Goal: Communication & Community: Answer question/provide support

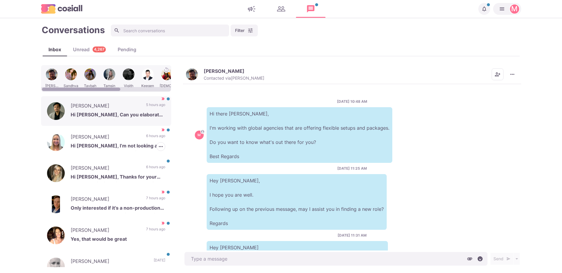
scroll to position [299, 0]
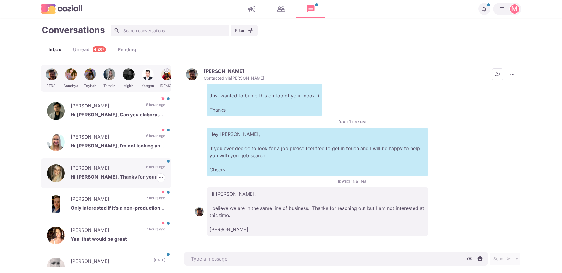
click at [114, 163] on div "[PERSON_NAME] Hi [PERSON_NAME], Thanks for your note and thinking of me. I’m al…" at bounding box center [106, 173] width 130 height 30
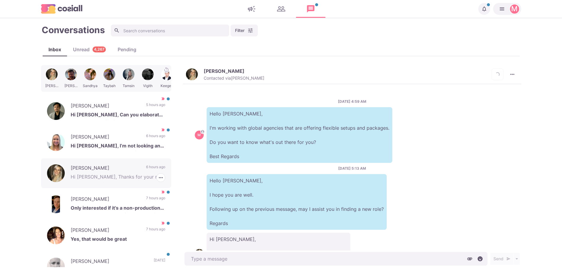
scroll to position [45, 0]
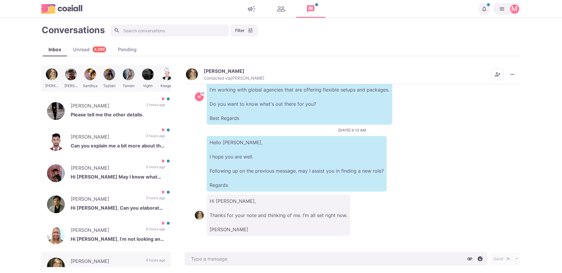
click at [192, 72] on img "button" at bounding box center [192, 74] width 12 height 12
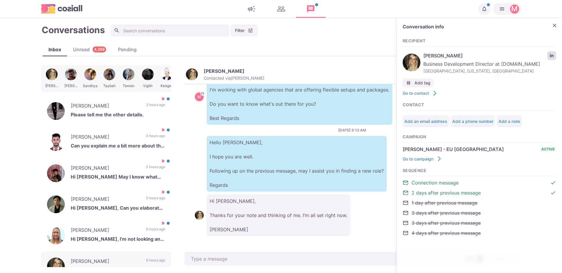
click at [550, 53] on link "LinkedIn profile link" at bounding box center [551, 55] width 9 height 9
click at [352, 127] on p "[DATE] 5:13 AM" at bounding box center [352, 129] width 28 height 5
click at [556, 23] on icon "Close" at bounding box center [555, 25] width 6 height 6
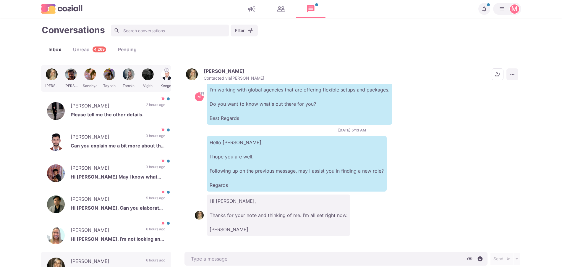
click at [515, 78] on button "More menu" at bounding box center [512, 74] width 12 height 12
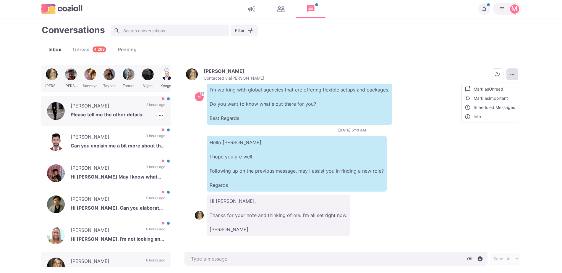
click at [127, 111] on p "Please tell me the other details." at bounding box center [118, 115] width 95 height 9
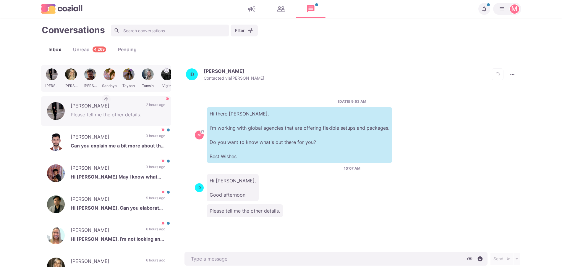
scroll to position [176, 0]
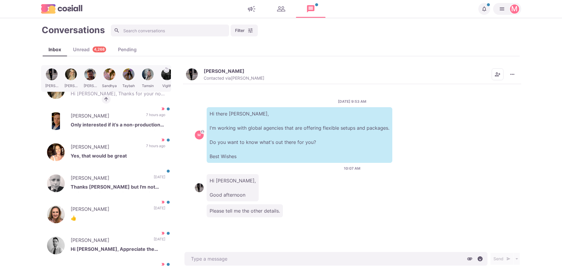
click at [201, 112] on div "M Hi there [PERSON_NAME], I'm working with global agencies that are offering fl…" at bounding box center [352, 135] width 315 height 56
click at [201, 71] on button "[PERSON_NAME] Contacted via [PERSON_NAME]" at bounding box center [225, 74] width 78 height 13
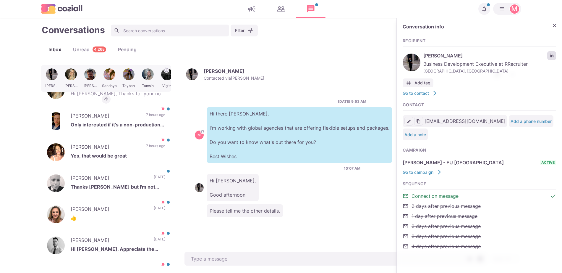
click at [548, 57] on link "LinkedIn profile link" at bounding box center [551, 55] width 9 height 9
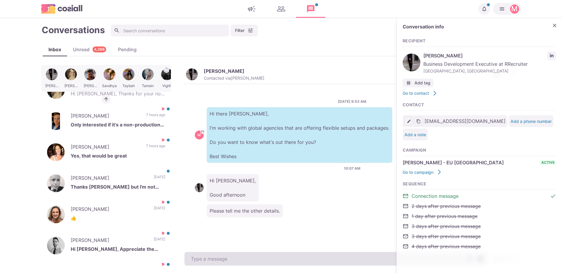
click at [213, 257] on textarea at bounding box center [335, 259] width 303 height 14
type textarea "x"
paste textarea "I work with over 500 clients that offer remote, hybrid, and non-remote position…"
type textarea "I work with over 500 clients that offer remote, hybrid, and non-remote position…"
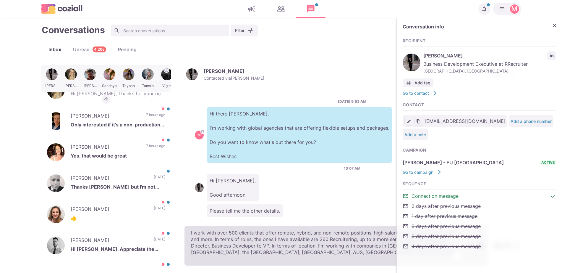
type textarea "x"
type textarea "I work with over 500 clients that offer remote, hybrid, and non-remote position…"
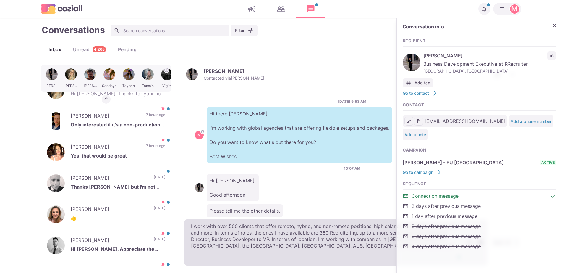
type textarea "x"
type textarea "I work with over 500 clients that offer remote, hybrid, and non-remote position…"
type textarea "x"
type textarea "I work with over 500 clients that offer remote, hybrid, and non-remote position…"
type textarea "x"
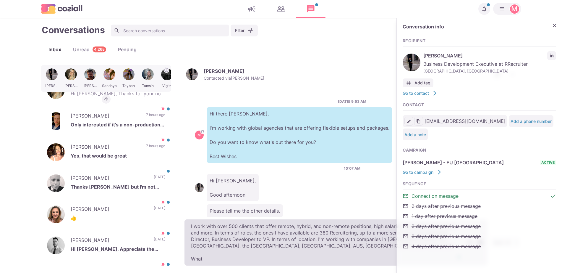
type textarea "I work with over 500 clients that offer remote, hybrid, and non-remote position…"
type textarea "x"
type textarea "I work with over 500 clients that offer remote, hybrid, and non-remote position…"
type textarea "x"
type textarea "I work with over 500 clients that offer remote, hybrid, and non-remote position…"
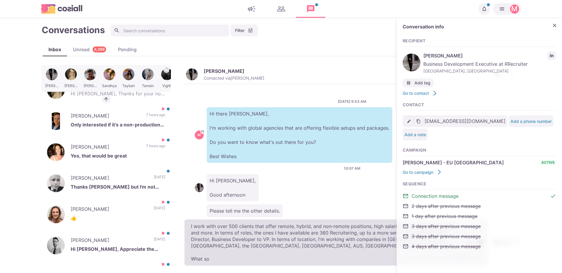
type textarea "x"
type textarea "I work with over 500 clients that offer remote, hybrid, and non-remote position…"
type textarea "x"
type textarea "I work with over 500 clients that offer remote, hybrid, and non-remote position…"
type textarea "x"
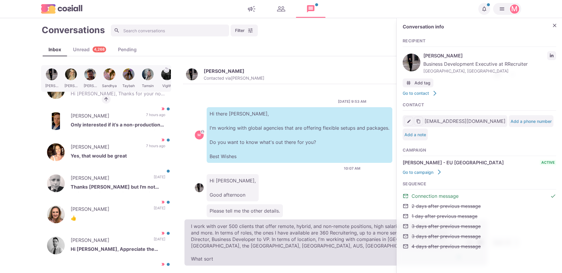
type textarea "I work with over 500 clients that offer remote, hybrid, and non-remote position…"
type textarea "x"
type textarea "I work with over 500 clients that offer remote, hybrid, and non-remote position…"
type textarea "x"
type textarea "I work with over 500 clients that offer remote, hybrid, and non-remote position…"
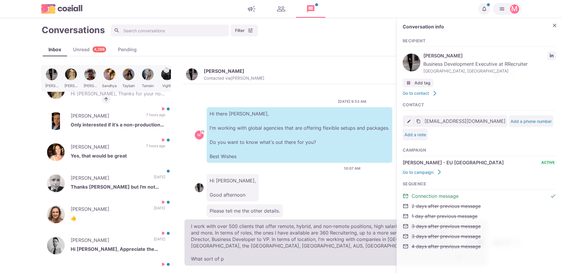
type textarea "x"
type textarea "I work with over 500 clients that offer remote, hybrid, and non-remote position…"
type textarea "x"
type textarea "I work with over 500 clients that offer remote, hybrid, and non-remote position…"
type textarea "x"
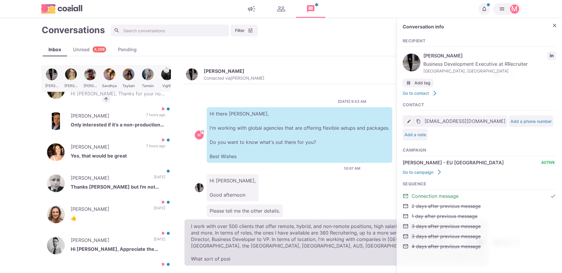
type textarea "I work with over 500 clients that offer remote, hybrid, and non-remote position…"
type textarea "x"
type textarea "I work with over 500 clients that offer remote, hybrid, and non-remote position…"
type textarea "x"
type textarea "I work with over 500 clients that offer remote, hybrid, and non-remote position…"
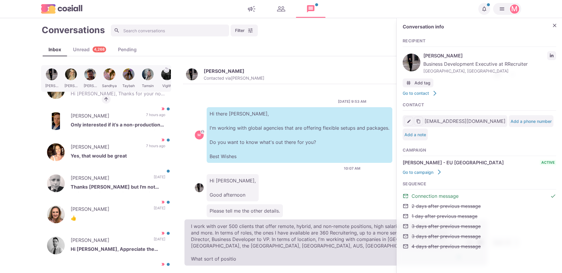
type textarea "x"
type textarea "I work with over 500 clients that offer remote, hybrid, and non-remote position…"
type textarea "x"
type textarea "I work with over 500 clients that offer remote, hybrid, and non-remote position…"
type textarea "x"
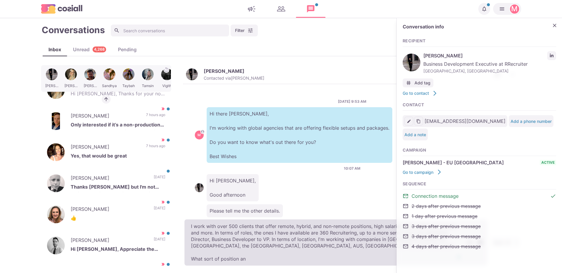
type textarea "I work with over 500 clients that offer remote, hybrid, and non-remote position…"
type textarea "x"
type textarea "I work with over 500 clients that offer remote, hybrid, and non-remote position…"
type textarea "x"
type textarea "I work with over 500 clients that offer remote, hybrid, and non-remote position…"
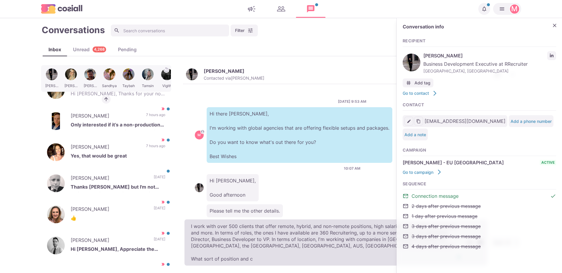
type textarea "x"
type textarea "I work with over 500 clients that offer remote, hybrid, and non-remote position…"
type textarea "x"
type textarea "I work with over 500 clients that offer remote, hybrid, and non-remote position…"
type textarea "x"
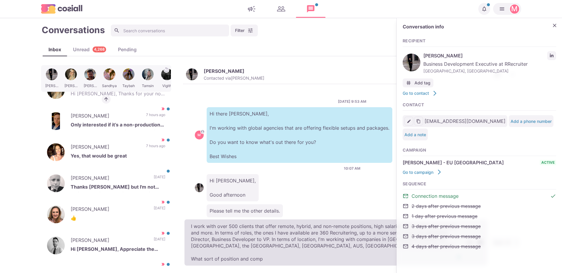
type textarea "I work with over 500 clients that offer remote, hybrid, and non-remote position…"
type textarea "x"
type textarea "I work with over 500 clients that offer remote, hybrid, and non-remote position…"
type textarea "x"
type textarea "I work with over 500 clients that offer remote, hybrid, and non-remote position…"
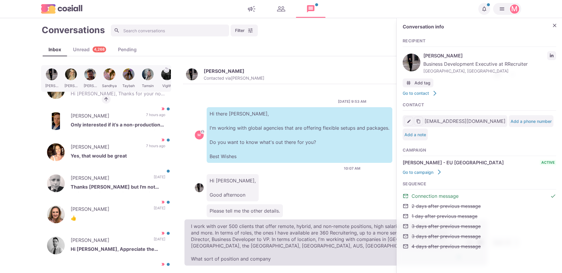
type textarea "x"
type textarea "I work with over 500 clients that offer remote, hybrid, and non-remote position…"
type textarea "x"
type textarea "I work with over 500 clients that offer remote, hybrid, and non-remote position…"
type textarea "x"
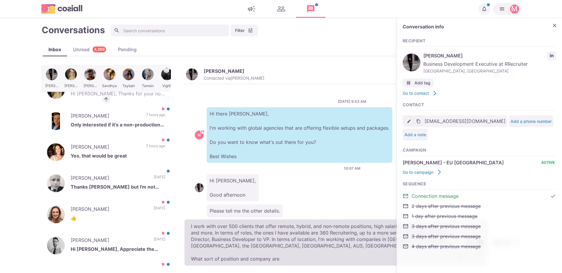
type textarea "I work with over 500 clients that offer remote, hybrid, and non-remote position…"
type textarea "x"
type textarea "I work with over 500 clients that offer remote, hybrid, and non-remote position…"
type textarea "x"
type textarea "I work with over 500 clients that offer remote, hybrid, and non-remote position…"
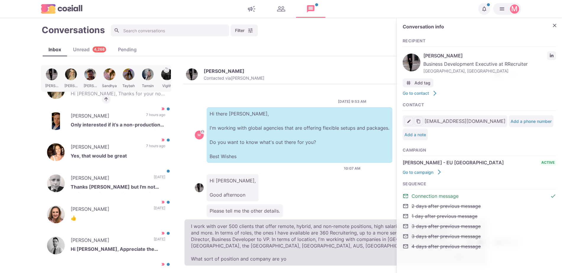
type textarea "x"
type textarea "I work with over 500 clients that offer remote, hybrid, and non-remote position…"
type textarea "x"
type textarea "I work with over 500 clients that offer remote, hybrid, and non-remote position…"
type textarea "x"
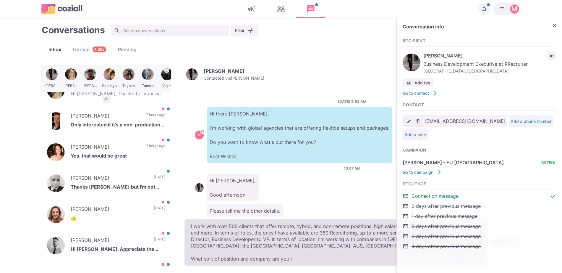
type textarea "I work with over 500 clients that offer remote, hybrid, and non-remote position…"
type textarea "x"
type textarea "I work with over 500 clients that offer remote, hybrid, and non-remote position…"
type textarea "x"
type textarea "I work with over 500 clients that offer remote, hybrid, and non-remote position…"
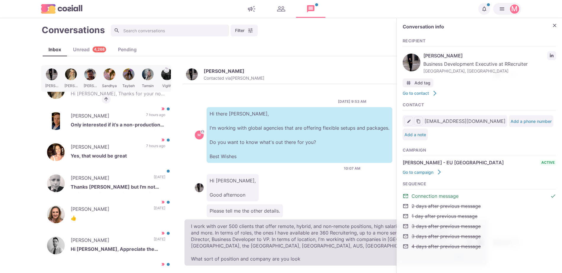
type textarea "x"
type textarea "I work with over 500 clients that offer remote, hybrid, and non-remote position…"
type textarea "x"
type textarea "I work with over 500 clients that offer remote, hybrid, and non-remote position…"
type textarea "x"
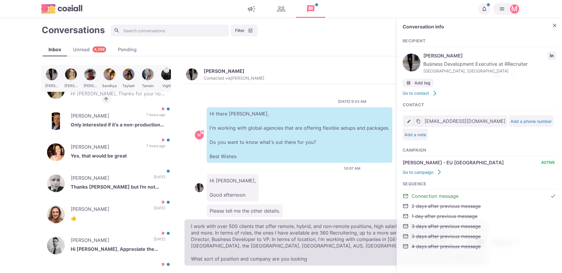
type textarea "I work with over 500 clients that offer remote, hybrid, and non-remote position…"
type textarea "x"
type textarea "I work with over 500 clients that offer remote, hybrid, and non-remote position…"
type textarea "x"
type textarea "I work with over 500 clients that offer remote, hybrid, and non-remote position…"
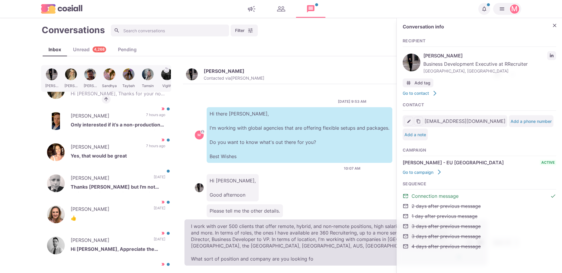
type textarea "x"
type textarea "I work with over 500 clients that offer remote, hybrid, and non-remote position…"
type textarea "x"
type textarea "I work with over 500 clients that offer remote, hybrid, and non-remote position…"
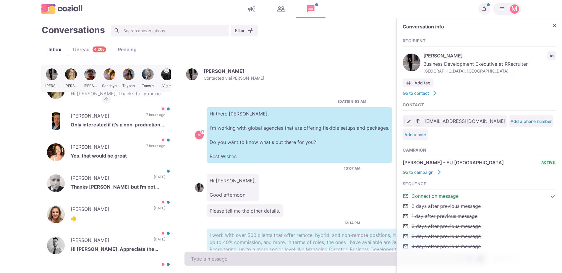
scroll to position [48, 0]
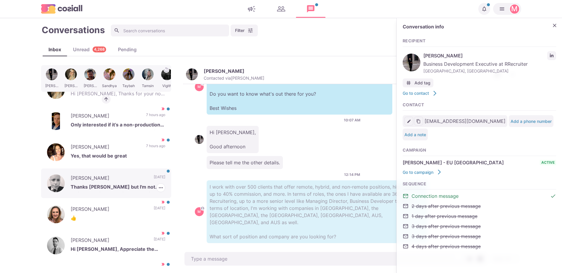
click at [122, 185] on p "Thanks [PERSON_NAME] but I'm not actively looking. I'm quite happy with my own …" at bounding box center [118, 187] width 95 height 9
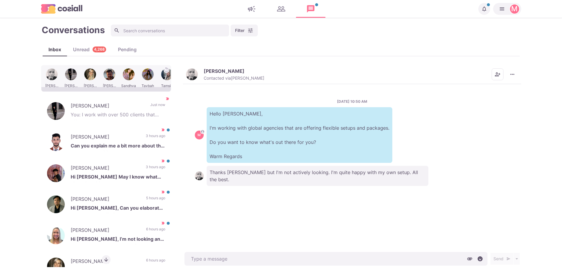
click at [91, 50] on div "Unread 4,268" at bounding box center [89, 49] width 45 height 7
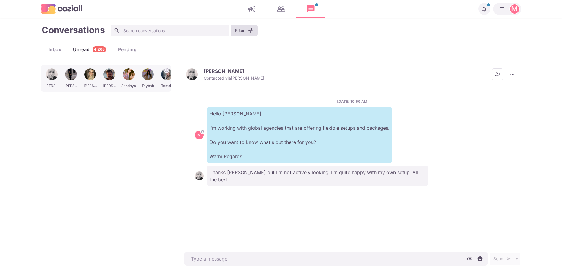
click at [241, 30] on button "Filter" at bounding box center [244, 31] width 27 height 12
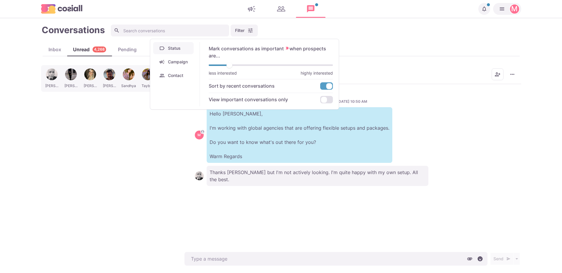
click at [183, 63] on button "Campaign" at bounding box center [173, 62] width 41 height 12
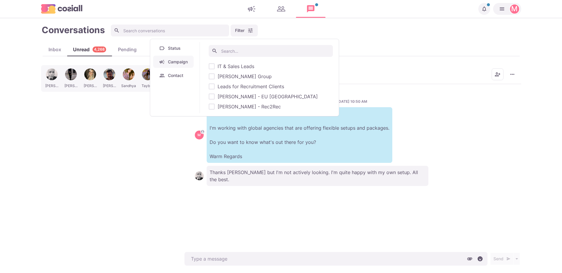
type textarea "x"
click at [239, 95] on span "[PERSON_NAME] - EU [GEOGRAPHIC_DATA]" at bounding box center [268, 96] width 100 height 7
click at [209, 96] on input "[PERSON_NAME] - EU [GEOGRAPHIC_DATA]" at bounding box center [208, 96] width 0 height 0
checkbox input "true"
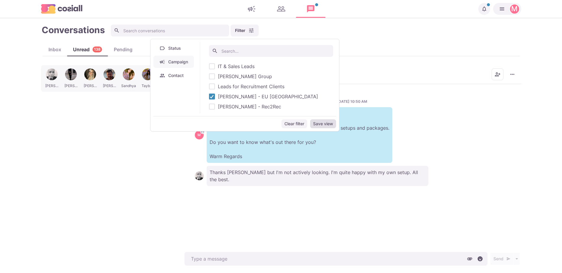
click at [315, 122] on button "Save view" at bounding box center [323, 123] width 26 height 9
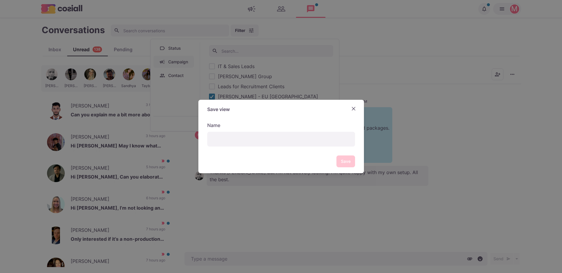
click at [286, 55] on div "Save view Name Save" at bounding box center [281, 136] width 562 height 273
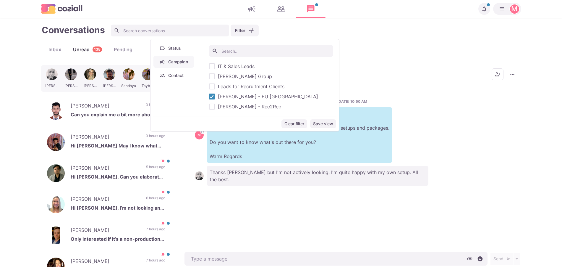
drag, startPoint x: 298, startPoint y: 159, endPoint x: 296, endPoint y: 161, distance: 3.1
click at [296, 161] on p "Hello [PERSON_NAME], I'm working with global agencies that are offering flexibl…" at bounding box center [300, 135] width 186 height 56
click at [91, 145] on p "Hi [PERSON_NAME] May I know what kind of position and where?" at bounding box center [118, 146] width 95 height 9
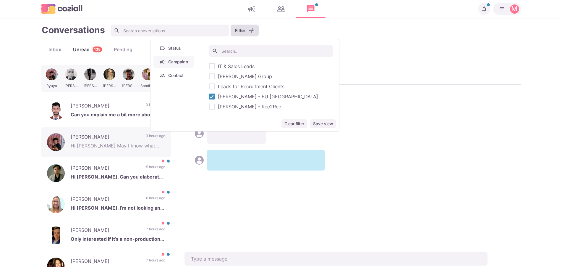
click at [240, 29] on button "Filter" at bounding box center [245, 31] width 28 height 12
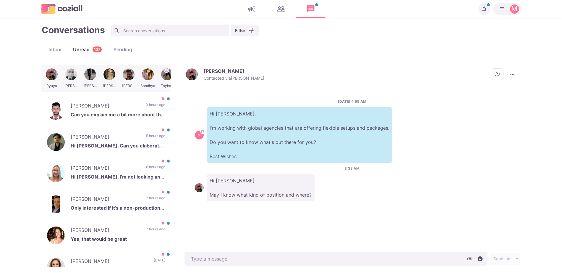
click at [193, 75] on img "button" at bounding box center [192, 74] width 12 height 12
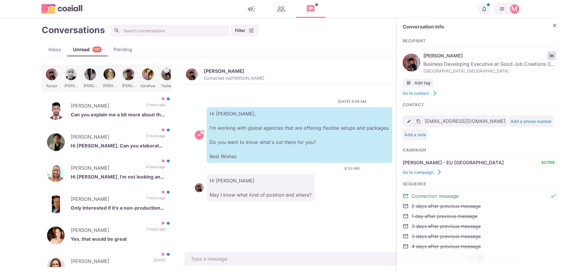
click at [553, 51] on link "LinkedIn profile link" at bounding box center [551, 55] width 9 height 9
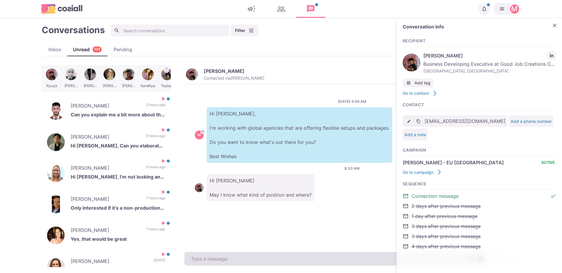
click at [226, 252] on textarea at bounding box center [335, 259] width 303 height 14
paste textarea "I work with over 500 clients that offer remote, hybrid, and non-remote position…"
type textarea "x"
type textarea "I work with over 500 clients that offer remote, hybrid, and non-remote position…"
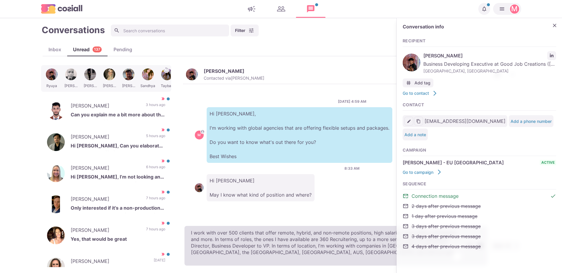
type textarea "x"
type textarea "I work with over 500 clients that offer remote, hybrid, and non-remote position…"
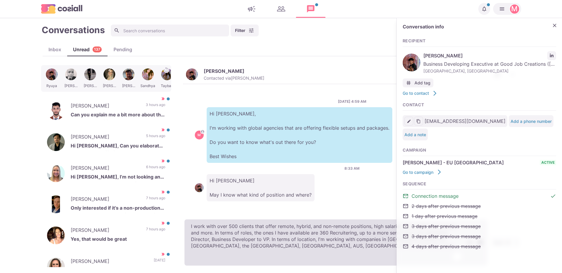
type textarea "x"
type textarea "I work with over 500 clients that offer remote, hybrid, and non-remote position…"
type textarea "x"
type textarea "I work with over 500 clients that offer remote, hybrid, and non-remote position…"
type textarea "x"
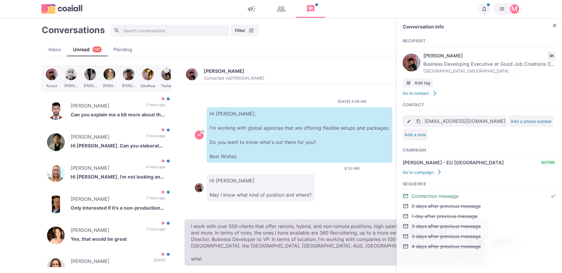
type textarea "I work with over 500 clients that offer remote, hybrid, and non-remote position…"
type textarea "x"
type textarea "I work with over 500 clients that offer remote, hybrid, and non-remote position…"
type textarea "x"
type textarea "I work with over 500 clients that offer remote, hybrid, and non-remote position…"
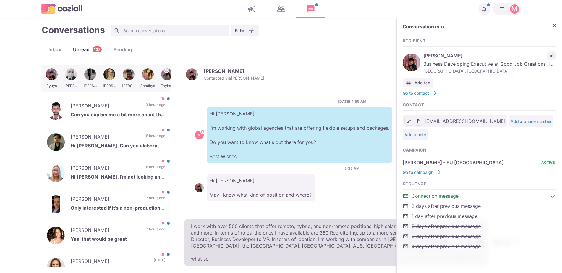
type textarea "x"
type textarea "I work with over 500 clients that offer remote, hybrid, and non-remote position…"
type textarea "x"
type textarea "I work with over 500 clients that offer remote, hybrid, and non-remote position…"
type textarea "x"
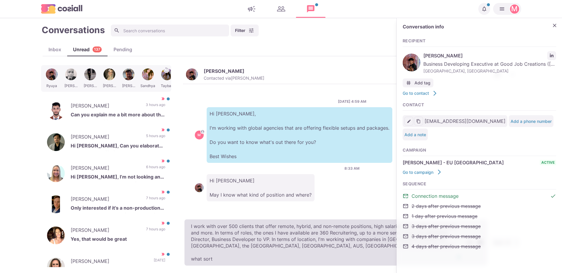
type textarea "I work with over 500 clients that offer remote, hybrid, and non-remote position…"
type textarea "x"
type textarea "I work with over 500 clients that offer remote, hybrid, and non-remote position…"
type textarea "x"
type textarea "I work with over 500 clients that offer remote, hybrid, and non-remote position…"
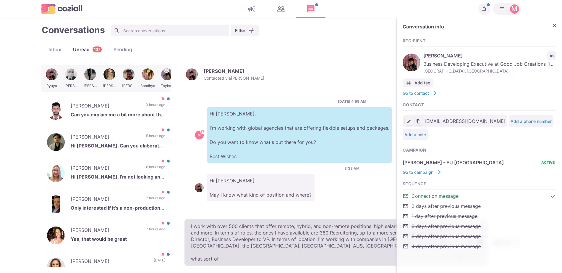
type textarea "x"
type textarea "I work with over 500 clients that offer remote, hybrid, and non-remote position…"
type textarea "x"
type textarea "I work with over 500 clients that offer remote, hybrid, and non-remote position…"
type textarea "x"
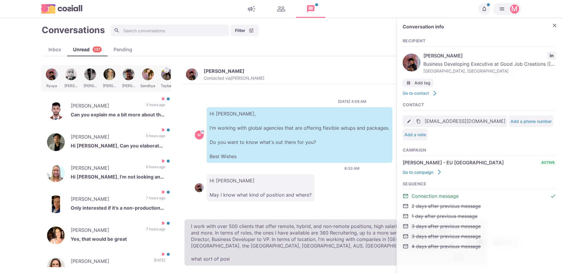
type textarea "I work with over 500 clients that offer remote, hybrid, and non-remote position…"
type textarea "x"
type textarea "I work with over 500 clients that offer remote, hybrid, and non-remote position…"
type textarea "x"
type textarea "I work with over 500 clients that offer remote, hybrid, and non-remote position…"
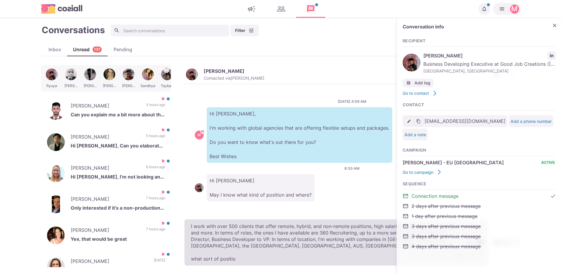
type textarea "x"
type textarea "I work with over 500 clients that offer remote, hybrid, and non-remote position…"
type textarea "x"
type textarea "I work with over 500 clients that offer remote, hybrid, and non-remote position…"
type textarea "x"
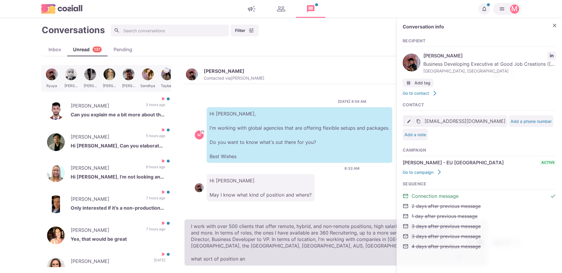
type textarea "I work with over 500 clients that offer remote, hybrid, and non-remote position…"
type textarea "x"
type textarea "I work with over 500 clients that offer remote, hybrid, and non-remote position…"
type textarea "x"
type textarea "I work with over 500 clients that offer remote, hybrid, and non-remote position…"
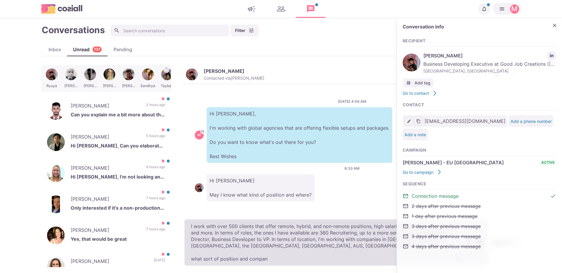
type textarea "x"
type textarea "I work with over 500 clients that offer remote, hybrid, and non-remote position…"
type textarea "x"
type textarea "I work with over 500 clients that offer remote, hybrid, and non-remote position…"
type textarea "x"
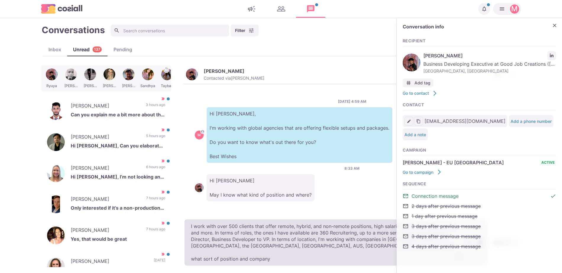
type textarea "I work with over 500 clients that offer remote, hybrid, and non-remote position…"
type textarea "x"
type textarea "I work with over 500 clients that offer remote, hybrid, and non-remote position…"
type textarea "x"
type textarea "I work with over 500 clients that offer remote, hybrid, and non-remote position…"
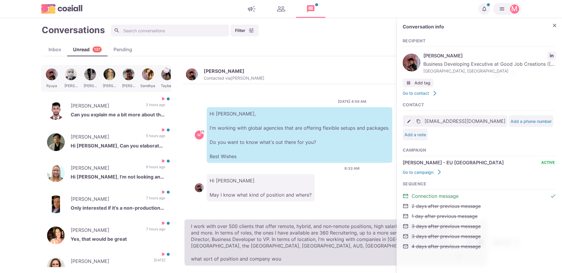
type textarea "x"
type textarea "I work with over 500 clients that offer remote, hybrid, and non-remote position…"
type textarea "x"
type textarea "I work with over 500 clients that offer remote, hybrid, and non-remote position…"
type textarea "x"
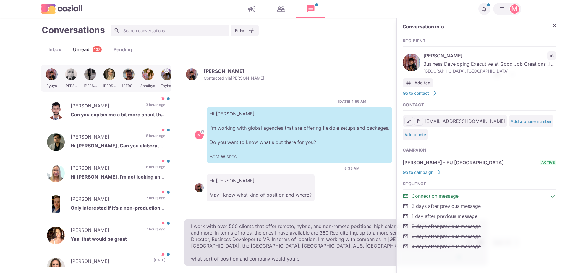
type textarea "I work with over 500 clients that offer remote, hybrid, and non-remote position…"
type textarea "x"
type textarea "I work with over 500 clients that offer remote, hybrid, and non-remote position…"
type textarea "x"
type textarea "I work with over 500 clients that offer remote, hybrid, and non-remote position…"
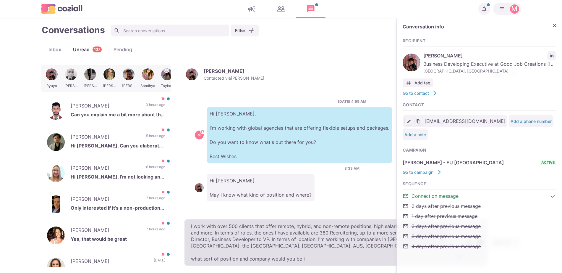
type textarea "x"
type textarea "I work with over 500 clients that offer remote, hybrid, and non-remote position…"
type textarea "x"
type textarea "I work with over 500 clients that offer remote, hybrid, and non-remote position…"
type textarea "x"
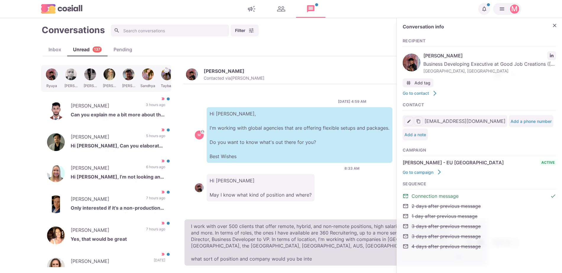
type textarea "I work with over 500 clients that offer remote, hybrid, and non-remote position…"
type textarea "x"
type textarea "I work with over 500 clients that offer remote, hybrid, and non-remote position…"
type textarea "x"
type textarea "I work with over 500 clients that offer remote, hybrid, and non-remote position…"
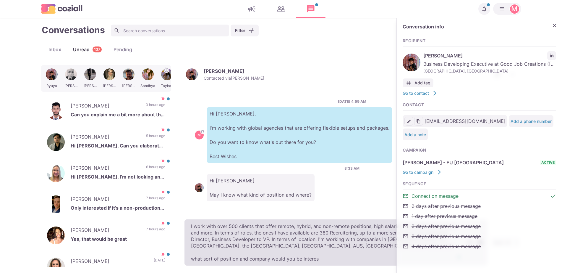
type textarea "x"
type textarea "I work with over 500 clients that offer remote, hybrid, and non-remote position…"
type textarea "x"
type textarea "I work with over 500 clients that offer remote, hybrid, and non-remote position…"
type textarea "x"
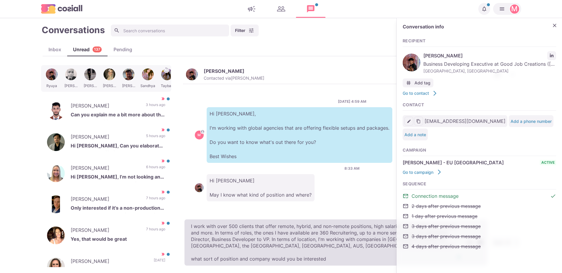
type textarea "I work with over 500 clients that offer remote, hybrid, and non-remote position…"
type textarea "x"
type textarea "I work with over 500 clients that offer remote, hybrid, and non-remote position…"
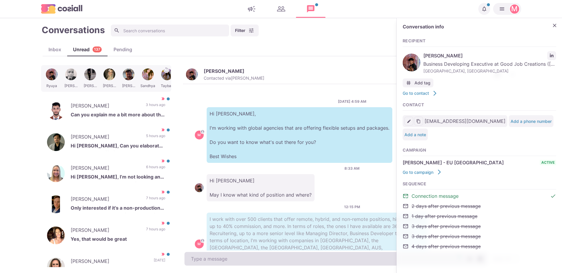
scroll to position [32, 0]
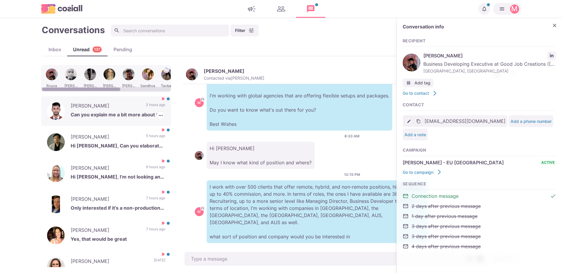
click at [122, 121] on div "[PERSON_NAME] Can you explain me a bit more about the new opportunities..? 3 ho…" at bounding box center [106, 111] width 130 height 30
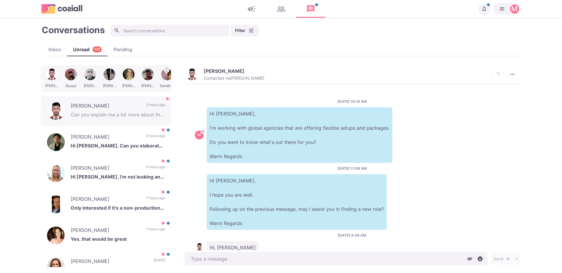
scroll to position [34, 0]
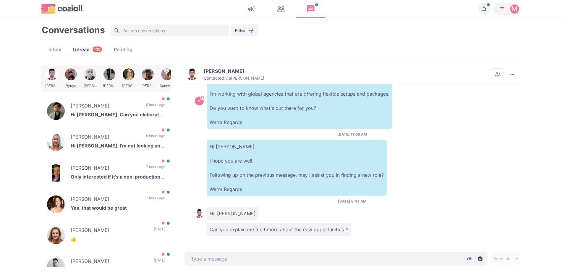
click at [196, 68] on button "[PERSON_NAME] Contacted via [PERSON_NAME]" at bounding box center [225, 74] width 78 height 13
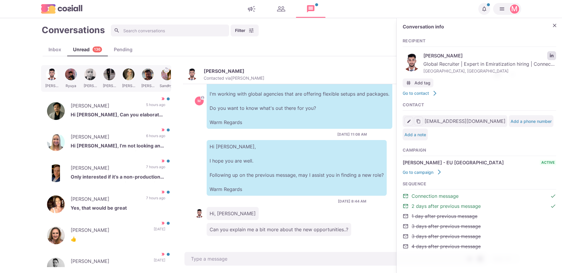
click at [554, 55] on link "LinkedIn profile link" at bounding box center [551, 55] width 9 height 9
click at [551, 29] on button "Close" at bounding box center [554, 25] width 9 height 9
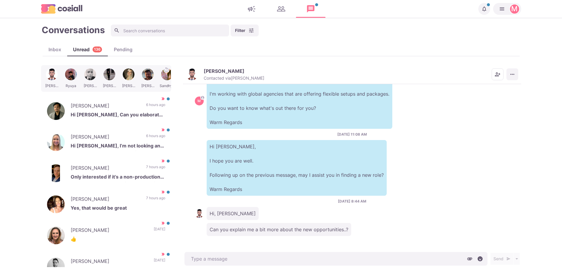
click at [517, 75] on button "More menu" at bounding box center [512, 74] width 12 height 12
click at [499, 95] on button "Mark as Not Important" at bounding box center [489, 97] width 57 height 9
click at [94, 120] on div "[PERSON_NAME] Hi [PERSON_NAME], Can you elaborate what are you offering? 6 hour…" at bounding box center [106, 111] width 130 height 30
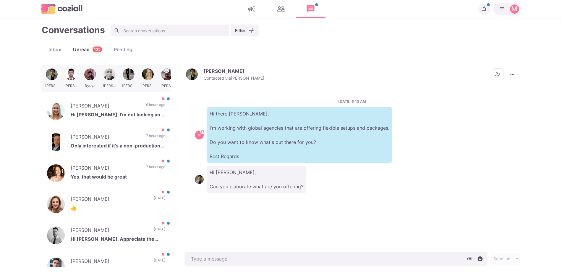
click at [212, 68] on p "[PERSON_NAME]" at bounding box center [224, 71] width 41 height 6
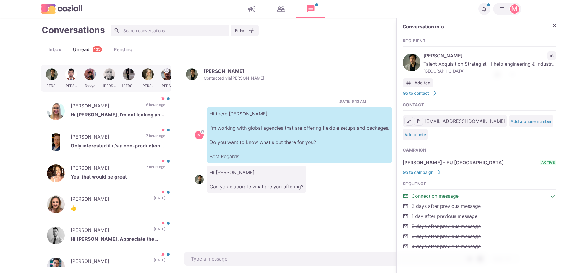
click at [545, 56] on div "[PERSON_NAME] Talent Acquisition Strategist | I help engineering & industrial f…" at bounding box center [479, 63] width 153 height 26
click at [555, 54] on link "LinkedIn profile link" at bounding box center [551, 55] width 9 height 9
click at [558, 24] on button "Close" at bounding box center [554, 25] width 9 height 9
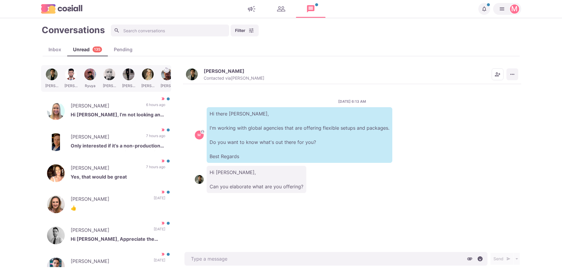
click at [514, 73] on icon "More menu" at bounding box center [512, 74] width 6 height 6
click at [499, 100] on button "Mark as Not Important" at bounding box center [489, 97] width 57 height 9
click at [91, 104] on p "[PERSON_NAME]" at bounding box center [105, 106] width 69 height 9
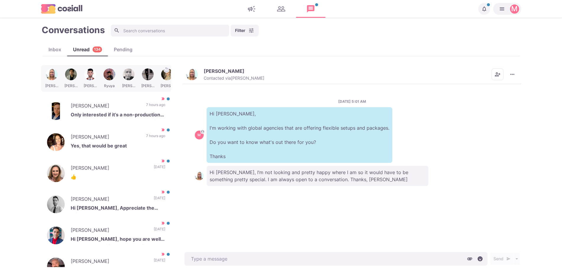
click at [189, 76] on img "button" at bounding box center [192, 74] width 12 height 12
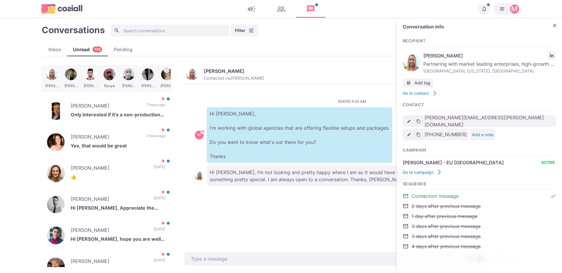
click at [552, 46] on div "Recipient [PERSON_NAME] Partnering with market leading enterprises, high-growth…" at bounding box center [479, 67] width 153 height 58
click at [552, 52] on link "LinkedIn profile link" at bounding box center [551, 55] width 9 height 9
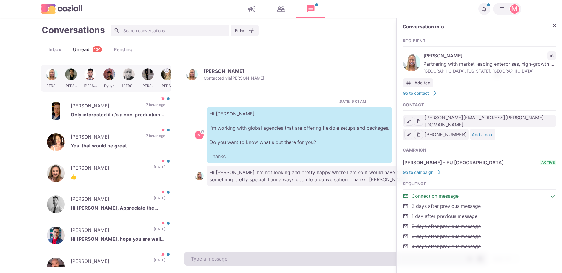
type textarea "x"
click at [228, 252] on textarea at bounding box center [335, 259] width 303 height 14
click at [228, 252] on textarea "To enrich screen reader interactions, please activate Accessibility in Grammarl…" at bounding box center [335, 259] width 303 height 14
type textarea "T"
type textarea "x"
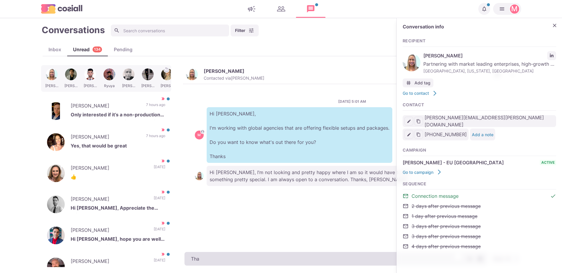
type textarea "Than"
type textarea "x"
type textarea "Thanks fo"
type textarea "x"
type textarea "Thanks for"
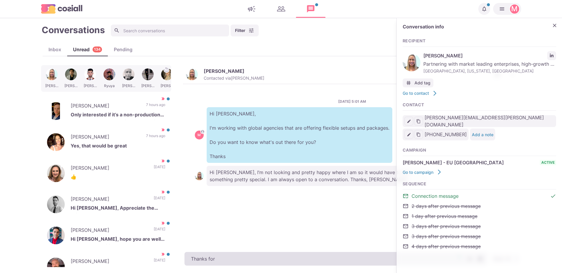
type textarea "x"
type textarea "Thanks for c"
type textarea "x"
type textarea "Thanks for com"
type textarea "x"
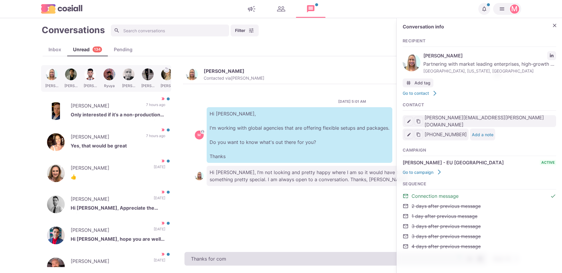
type textarea "Thanks for comi"
type textarea "x"
type textarea "Thanks for comin"
type textarea "x"
type textarea "Thanks for coming"
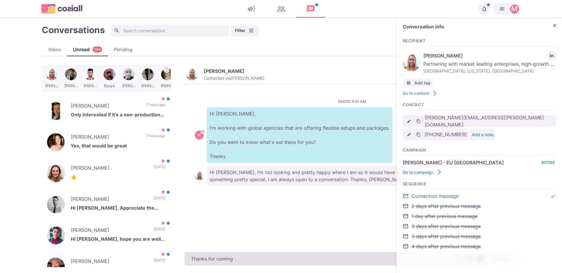
type textarea "x"
type textarea "Thanks for comin"
type textarea "x"
type textarea "Thanks for comi"
type textarea "x"
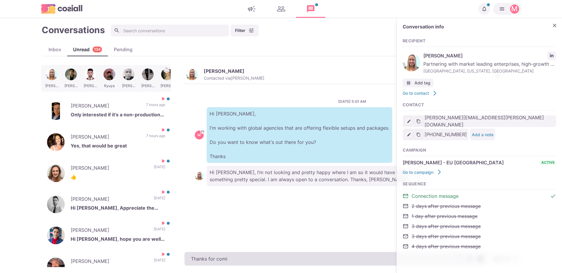
type textarea "Thanks for com"
type textarea "x"
type textarea "Thanks for co"
paste textarea "I work with around 500 agencies across the [GEOGRAPHIC_DATA], [GEOGRAPHIC_DATA]…"
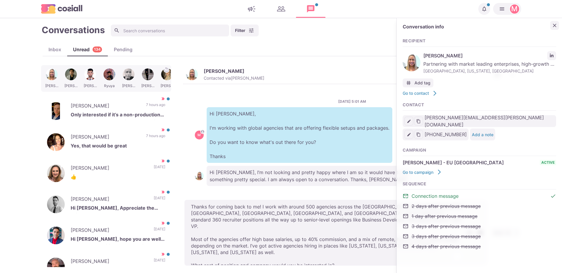
click at [555, 25] on icon "Close" at bounding box center [555, 26] width 4 height 4
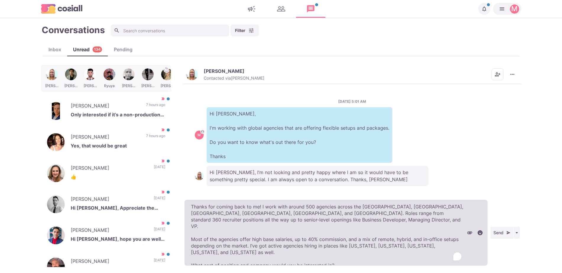
click at [364, 236] on textarea "Thanks for coming back to me! I work with around 500 agencies across the [GEOGR…" at bounding box center [335, 233] width 303 height 66
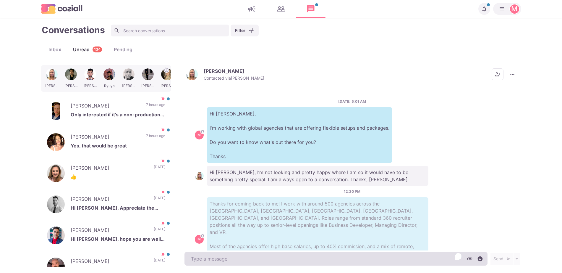
scroll to position [31, 0]
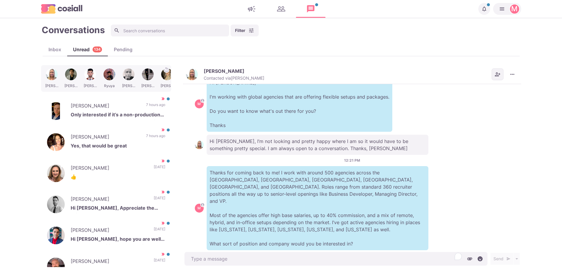
click at [497, 72] on icon "Add add contacts" at bounding box center [497, 74] width 5 height 4
click at [111, 140] on p "[PERSON_NAME]" at bounding box center [105, 137] width 69 height 9
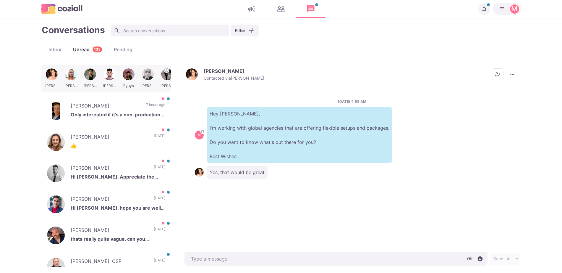
click at [205, 71] on p "[PERSON_NAME]" at bounding box center [224, 71] width 41 height 6
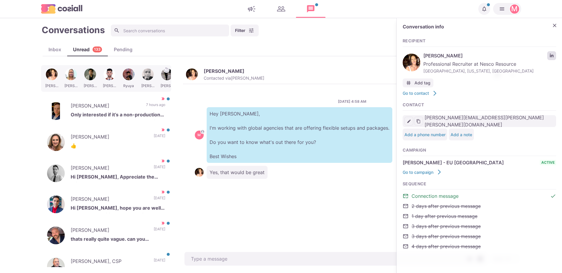
click at [553, 56] on icon "LinkedIn profile link" at bounding box center [552, 56] width 4 height 4
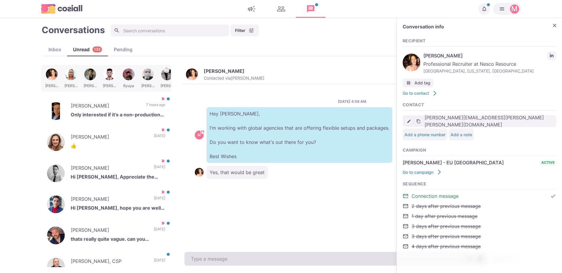
click at [242, 255] on textarea at bounding box center [335, 259] width 303 height 14
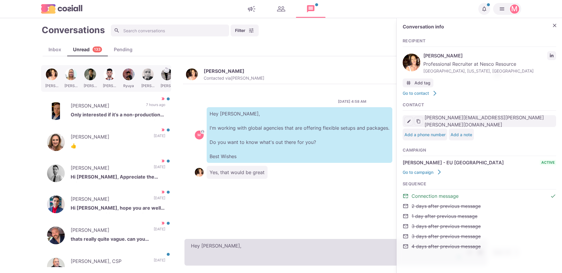
paste textarea "I work with around 500 agencies across the [GEOGRAPHIC_DATA], [GEOGRAPHIC_DATA]…"
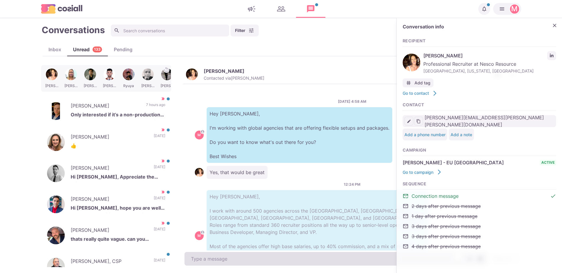
scroll to position [38, 0]
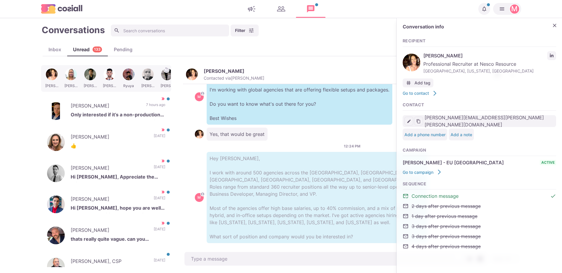
drag, startPoint x: 132, startPoint y: 104, endPoint x: 482, endPoint y: 70, distance: 352.6
click at [422, 39] on body "Notifications Your campaign IT & Sales Leads has ended. [DATE] Your campaign IT…" at bounding box center [281, 136] width 562 height 273
click at [555, 24] on icon "Close" at bounding box center [555, 25] width 6 height 6
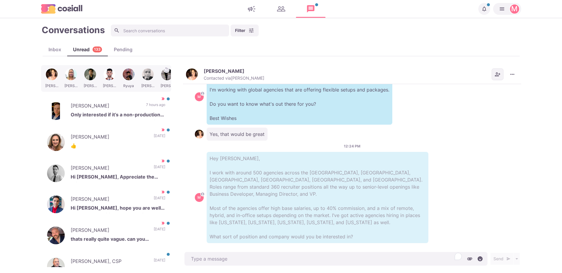
click at [498, 72] on icon "Add add contacts" at bounding box center [498, 74] width 6 height 6
click at [227, 138] on p "Yes, that would be great" at bounding box center [237, 133] width 61 height 13
click at [125, 114] on p "Only interested if it’s a non-production related role - or relocating me out of…" at bounding box center [118, 115] width 95 height 9
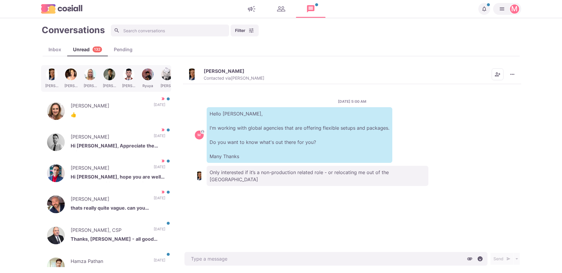
click at [191, 73] on img "button" at bounding box center [192, 74] width 12 height 12
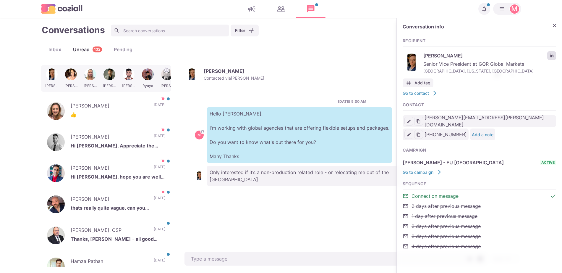
click at [552, 54] on icon "LinkedIn profile link" at bounding box center [552, 56] width 4 height 4
click at [228, 268] on main "Conversations Filter Status Campaign Contact Mark conversations as important wh…" at bounding box center [281, 145] width 562 height 255
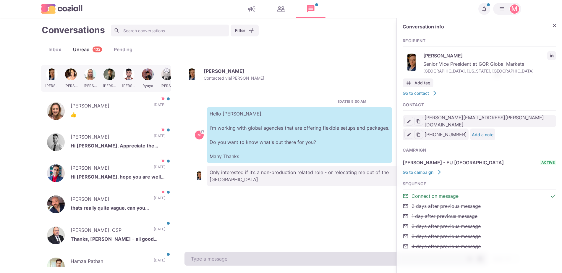
click at [226, 260] on textarea at bounding box center [335, 259] width 303 height 14
click at [226, 258] on textarea "To enrich screen reader interactions, please activate Accessibility in Grammarl…" at bounding box center [335, 259] width 303 height 14
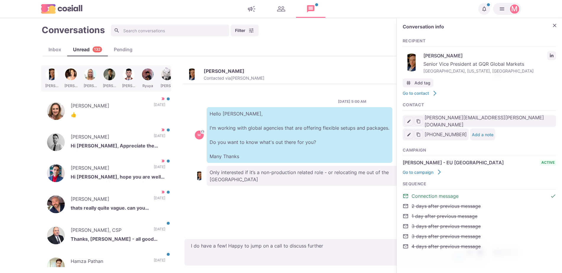
paste textarea "I work with around 500 agencies across the [GEOGRAPHIC_DATA], [GEOGRAPHIC_DATA]…"
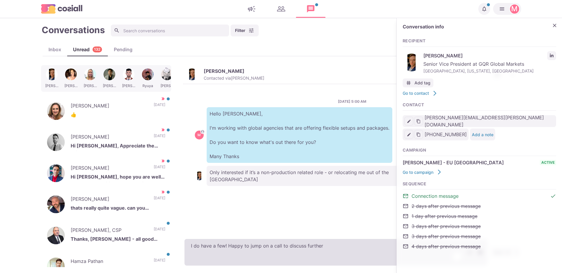
click at [221, 251] on textarea "I do have a few! Happy to jump on a call to discuss further" at bounding box center [335, 252] width 303 height 27
click at [223, 258] on textarea "I do have a few! Happy to jump on a call to discuss further" at bounding box center [335, 252] width 303 height 27
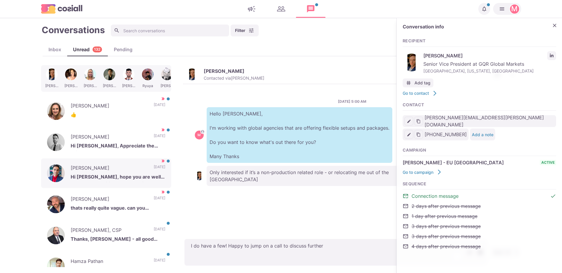
drag, startPoint x: 223, startPoint y: 260, endPoint x: 93, endPoint y: 181, distance: 151.5
click at [93, 181] on div "[PERSON_NAME] [PERSON_NAME] Ryuya [PERSON_NAME] [PERSON_NAME] [PERSON_NAME] 👍 […" at bounding box center [281, 166] width 480 height 202
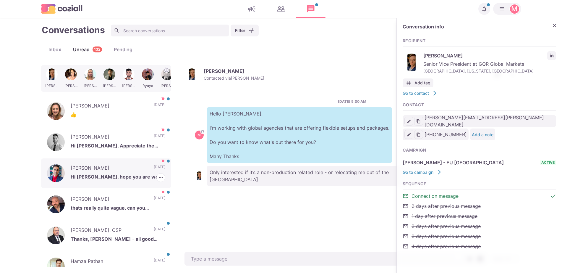
paste textarea "I work with around 500 agencies across the [GEOGRAPHIC_DATA], [GEOGRAPHIC_DATA]…"
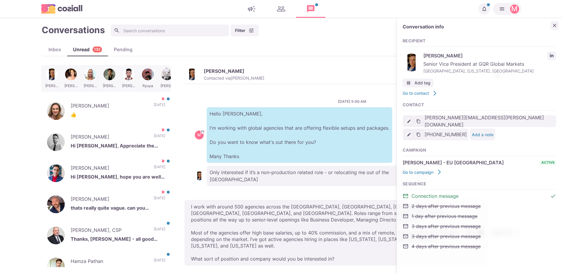
click at [556, 27] on icon "Close" at bounding box center [555, 25] width 6 height 6
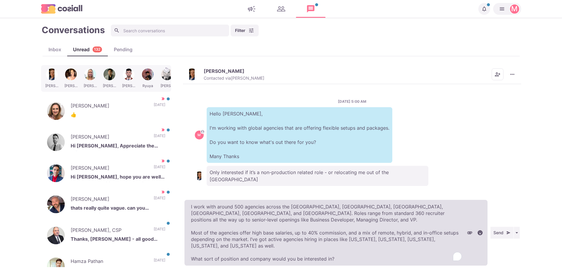
click at [384, 250] on textarea "I work with around 500 agencies across the [GEOGRAPHIC_DATA], [GEOGRAPHIC_DATA]…" at bounding box center [335, 233] width 303 height 66
click at [375, 258] on textarea "I work with around 500 agencies across the [GEOGRAPHIC_DATA], [GEOGRAPHIC_DATA]…" at bounding box center [335, 233] width 303 height 66
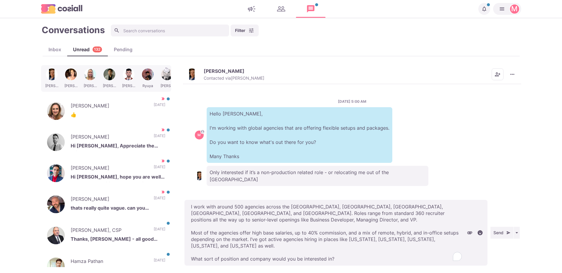
drag, startPoint x: 369, startPoint y: 258, endPoint x: 189, endPoint y: 267, distance: 180.3
click at [189, 267] on main "Conversations Filter Status Campaign Contact Mark conversations as important wh…" at bounding box center [281, 145] width 562 height 255
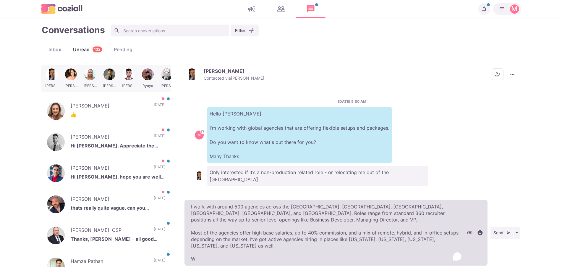
click at [219, 259] on textarea "I work with around 500 agencies across the [GEOGRAPHIC_DATA], [GEOGRAPHIC_DATA]…" at bounding box center [335, 233] width 303 height 66
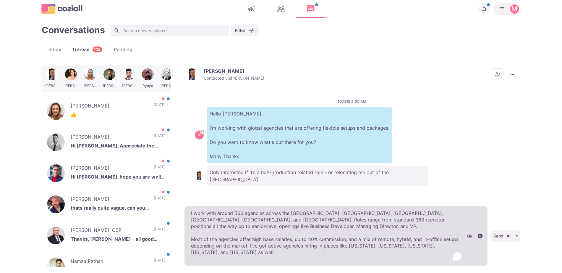
click at [218, 256] on textarea "I work with around 500 agencies across the [GEOGRAPHIC_DATA], [GEOGRAPHIC_DATA]…" at bounding box center [335, 235] width 303 height 59
click at [210, 244] on textarea "I work with around 500 agencies across the [GEOGRAPHIC_DATA], [GEOGRAPHIC_DATA]…" at bounding box center [335, 235] width 303 height 59
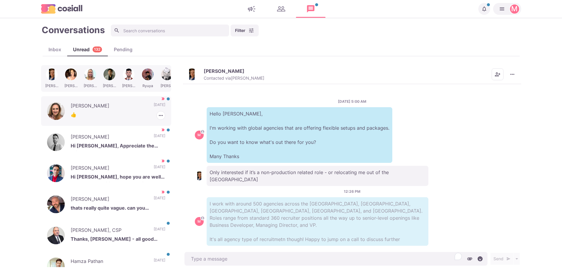
click at [107, 119] on p "👍" at bounding box center [118, 115] width 95 height 9
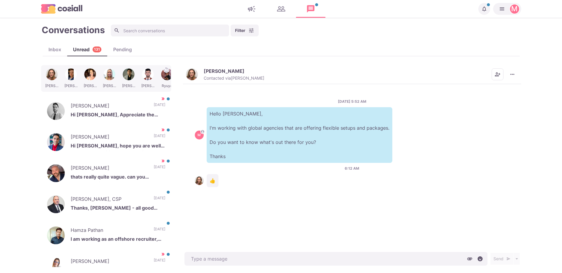
click at [193, 67] on div "[PERSON_NAME] Contacted via [PERSON_NAME] [PERSON_NAME] as Unread Mark as Not I…" at bounding box center [352, 74] width 338 height 19
click at [194, 70] on img "button" at bounding box center [192, 74] width 12 height 12
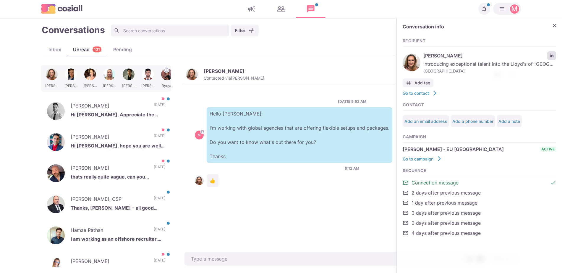
click at [555, 53] on link "LinkedIn profile link" at bounding box center [551, 55] width 9 height 9
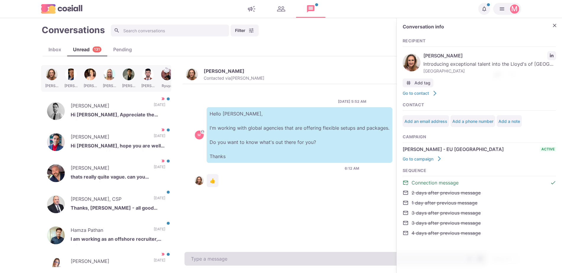
click at [211, 259] on textarea at bounding box center [335, 259] width 303 height 14
paste textarea "I work with around 500 agencies across the [GEOGRAPHIC_DATA], [GEOGRAPHIC_DATA]…"
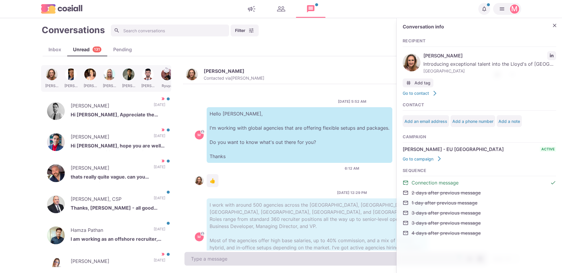
scroll to position [32, 0]
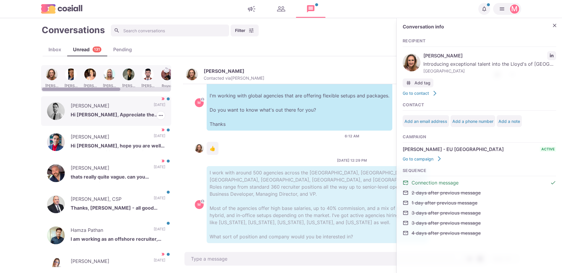
click at [129, 115] on p "Hi [PERSON_NAME], Appreciate the grind on a weekend, usually where I can some w…" at bounding box center [118, 115] width 95 height 9
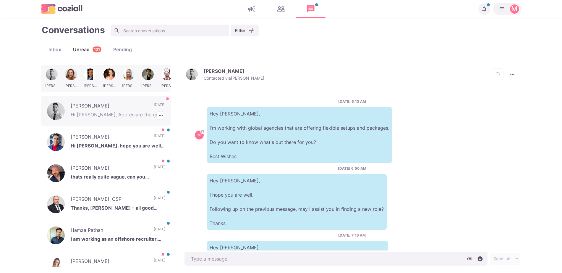
scroll to position [180, 0]
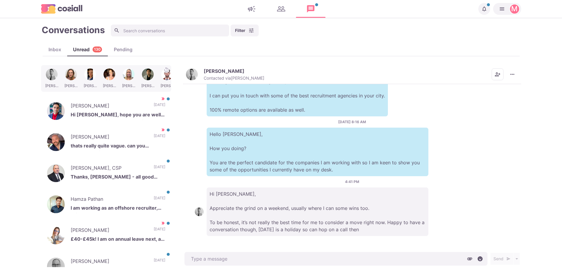
click at [202, 77] on button "[PERSON_NAME] Contacted via [PERSON_NAME]" at bounding box center [225, 74] width 78 height 13
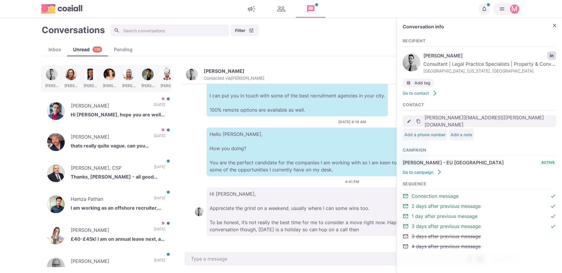
click at [553, 51] on link "LinkedIn profile link" at bounding box center [551, 55] width 9 height 9
click at [278, 169] on p "Hello [PERSON_NAME], How you doing? You are the perfect candidate for the compa…" at bounding box center [318, 151] width 222 height 48
click at [558, 33] on div "Conversation info Recipient [PERSON_NAME] Consultant | Legal Practice Specialis…" at bounding box center [479, 139] width 165 height 243
click at [555, 25] on icon "Close" at bounding box center [555, 25] width 6 height 6
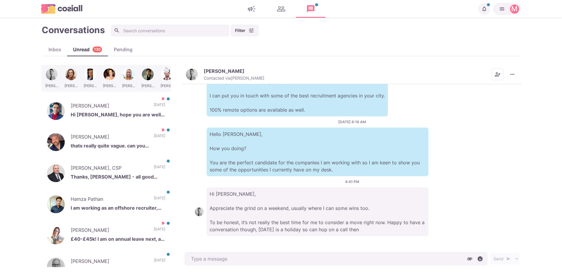
click at [203, 78] on button "[PERSON_NAME] Contacted via [PERSON_NAME]" at bounding box center [225, 74] width 78 height 13
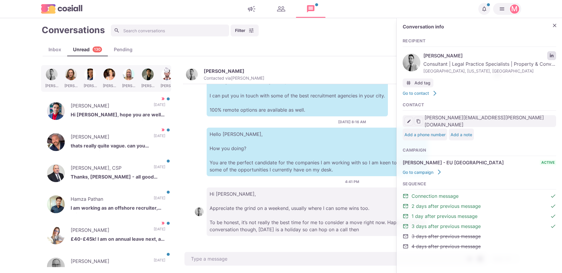
click at [550, 55] on link "LinkedIn profile link" at bounding box center [551, 55] width 9 height 9
click at [362, 160] on p "Hello [PERSON_NAME], How you doing? You are the perfect candidate for the compa…" at bounding box center [318, 151] width 222 height 48
click at [553, 26] on icon "Close" at bounding box center [555, 25] width 6 height 6
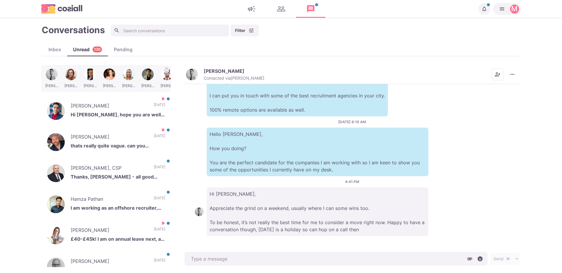
click at [190, 70] on img "button" at bounding box center [192, 74] width 12 height 12
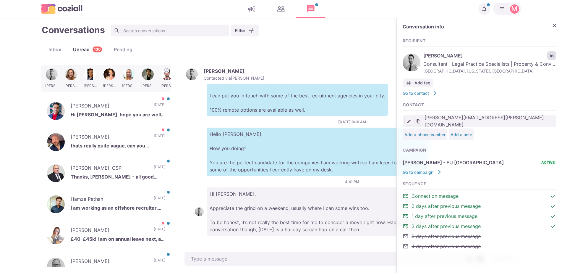
click at [551, 55] on icon "LinkedIn profile link" at bounding box center [552, 56] width 4 height 4
click at [154, 165] on p "[DATE]" at bounding box center [160, 168] width 12 height 9
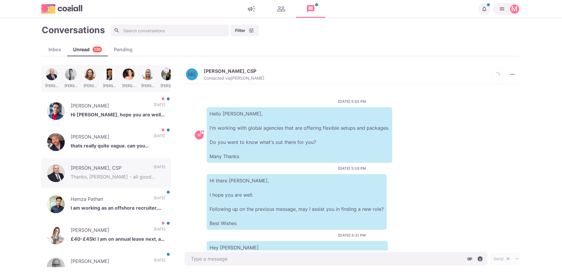
scroll to position [197, 0]
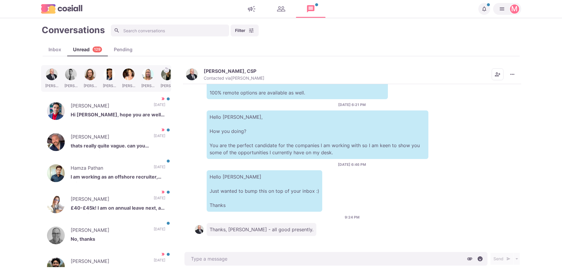
drag, startPoint x: 210, startPoint y: 198, endPoint x: 396, endPoint y: 235, distance: 188.8
click at [396, 235] on div "[DATE] 5:02 PM M Hello [PERSON_NAME], I'm working with global agencies that are…" at bounding box center [352, 167] width 338 height 166
click at [184, 75] on div "[PERSON_NAME], CSP Contacted via [PERSON_NAME] [PERSON_NAME] as Unread Mark as …" at bounding box center [352, 74] width 338 height 19
click at [194, 75] on img "button" at bounding box center [192, 74] width 12 height 12
